Goal: Check status: Check status

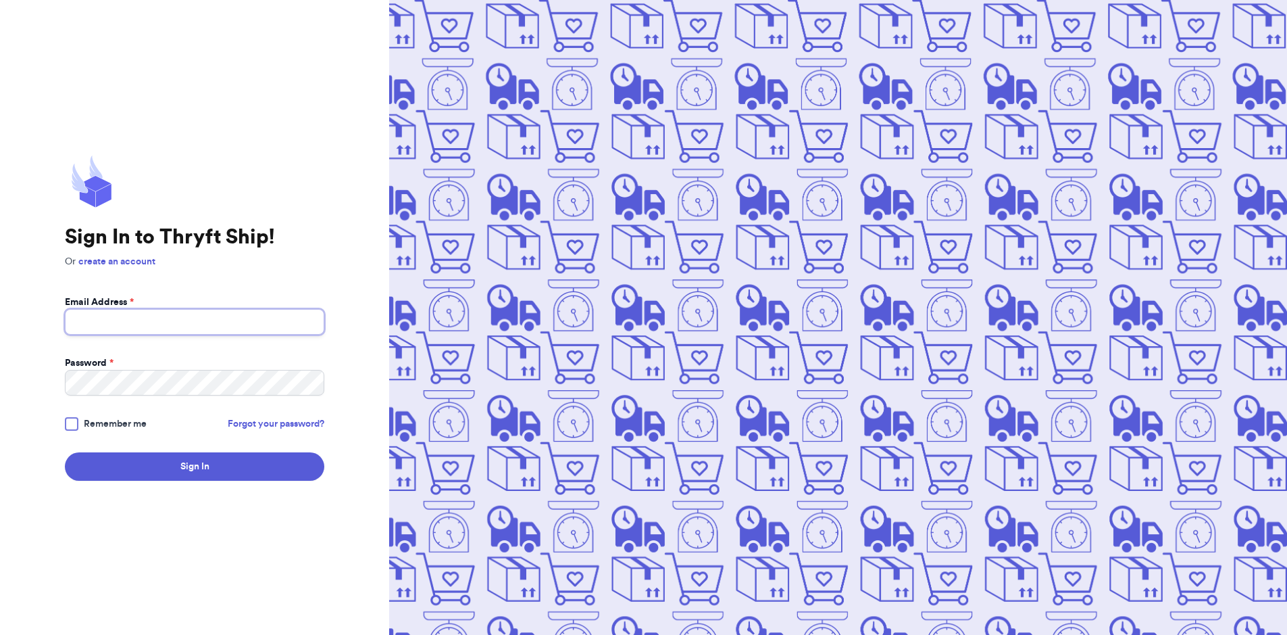
click at [193, 324] on input "Email Address *" at bounding box center [194, 322] width 259 height 26
type input "[EMAIL_ADDRESS][DOMAIN_NAME]"
click at [65, 452] on button "Sign In" at bounding box center [194, 466] width 259 height 28
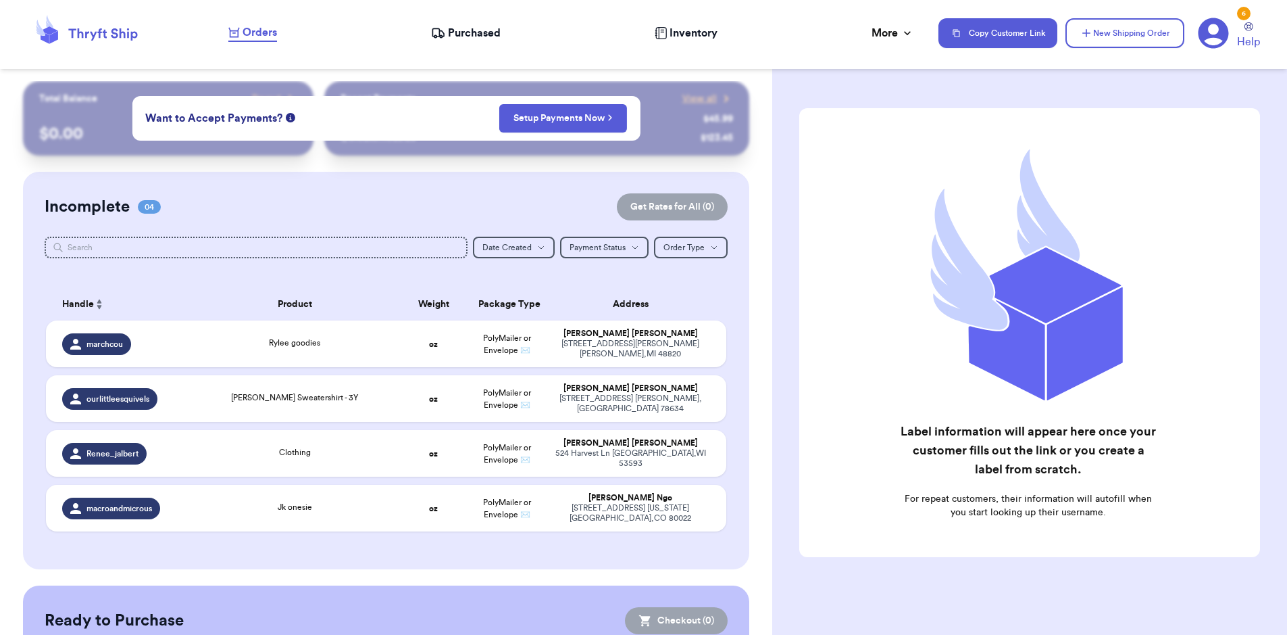
click at [485, 39] on span "Purchased" at bounding box center [474, 33] width 53 height 16
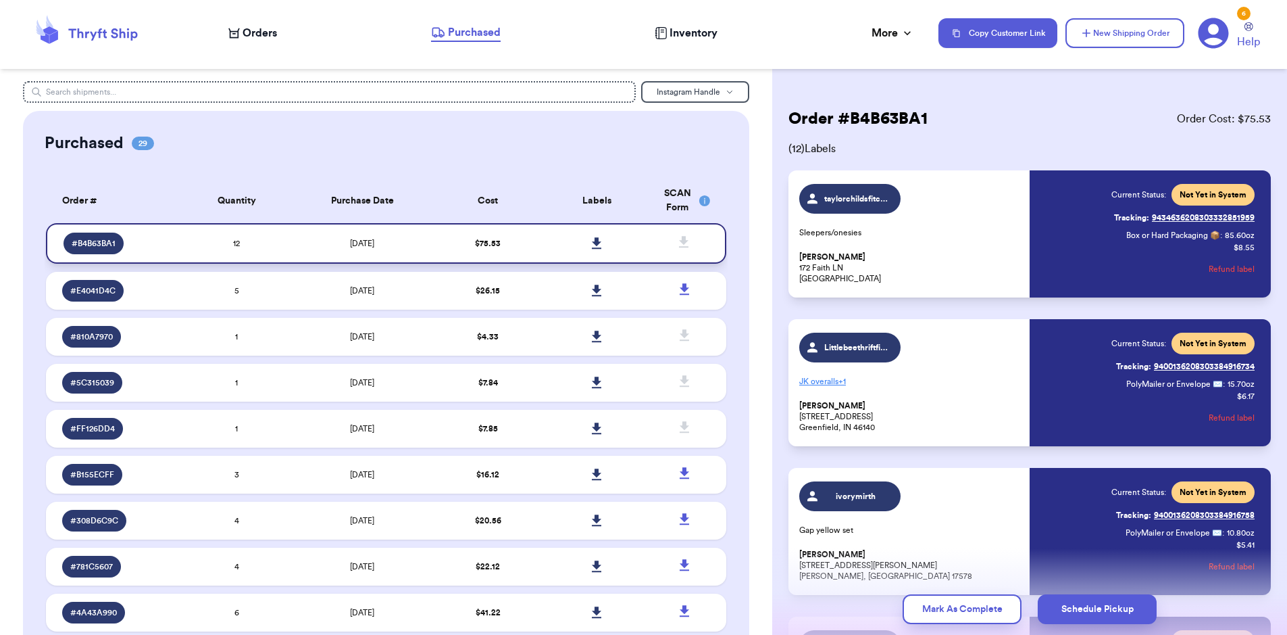
click at [592, 241] on icon at bounding box center [596, 242] width 9 height 11
